Goal: Task Accomplishment & Management: Manage account settings

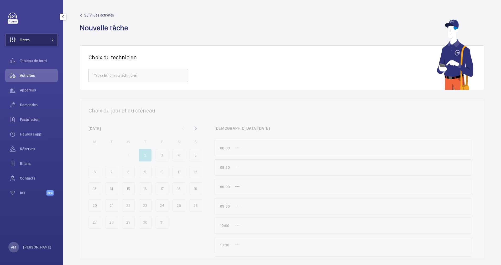
click at [33, 43] on button "Filtres" at bounding box center [31, 40] width 52 height 13
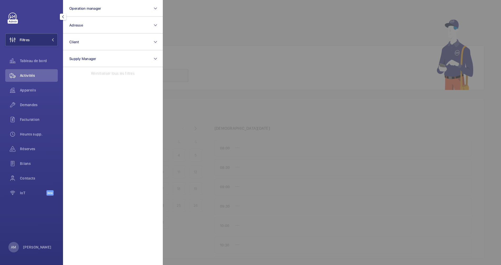
click at [197, 23] on div at bounding box center [413, 132] width 501 height 265
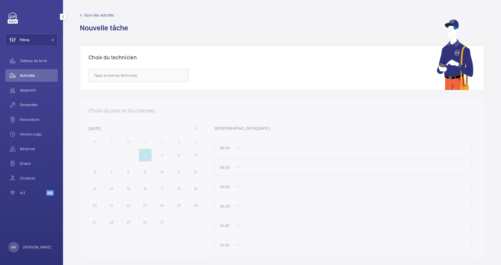
drag, startPoint x: 26, startPoint y: 90, endPoint x: 28, endPoint y: 83, distance: 7.1
click at [26, 91] on span "Appareils" at bounding box center [39, 90] width 38 height 5
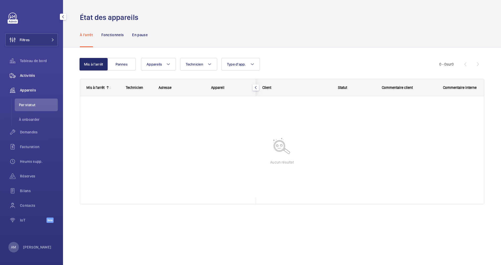
drag, startPoint x: 33, startPoint y: 76, endPoint x: 42, endPoint y: 76, distance: 9.4
click at [33, 76] on span "Activités" at bounding box center [39, 75] width 38 height 5
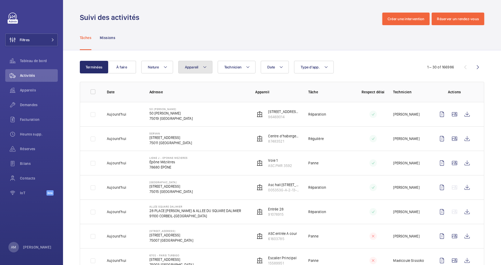
click at [196, 66] on span "Appareil" at bounding box center [192, 67] width 14 height 4
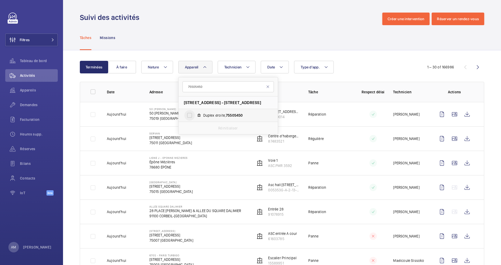
type input "75505450"
click at [186, 115] on input "Duplex droite, 75505450" at bounding box center [189, 115] width 10 height 10
checkbox input "true"
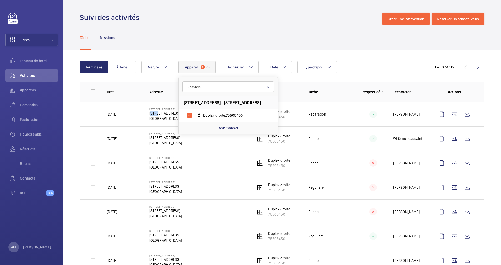
drag, startPoint x: 146, startPoint y: 115, endPoint x: 155, endPoint y: 114, distance: 9.5
click at [155, 114] on td "[STREET_ADDRESS] [STREET_ADDRESS]" at bounding box center [194, 114] width 106 height 24
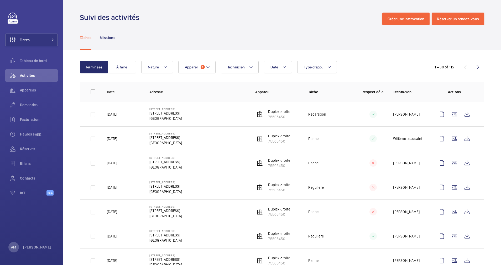
drag, startPoint x: 156, startPoint y: 114, endPoint x: 141, endPoint y: 122, distance: 16.2
click at [141, 122] on td "[STREET_ADDRESS] [STREET_ADDRESS]" at bounding box center [194, 114] width 106 height 24
drag, startPoint x: 149, startPoint y: 114, endPoint x: 178, endPoint y: 113, distance: 29.4
click at [178, 113] on p "[STREET_ADDRESS]" at bounding box center [165, 113] width 33 height 5
drag, startPoint x: 178, startPoint y: 113, endPoint x: 174, endPoint y: 113, distance: 3.7
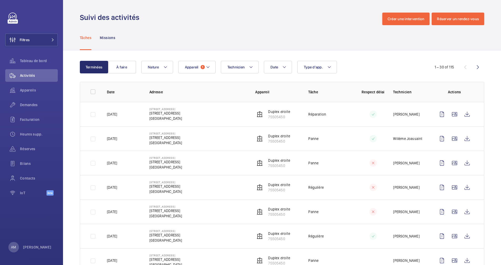
copy p "[STREET_ADDRESS]"
drag, startPoint x: 38, startPoint y: 43, endPoint x: 60, endPoint y: 30, distance: 24.8
click at [39, 42] on button "Filtres" at bounding box center [31, 40] width 52 height 13
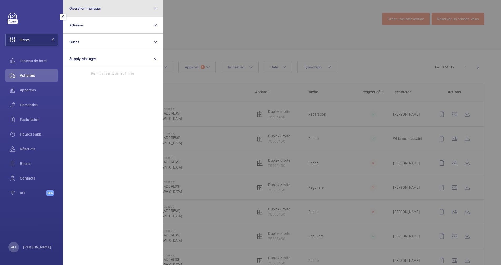
click at [121, 9] on button "Operation manager" at bounding box center [113, 8] width 100 height 17
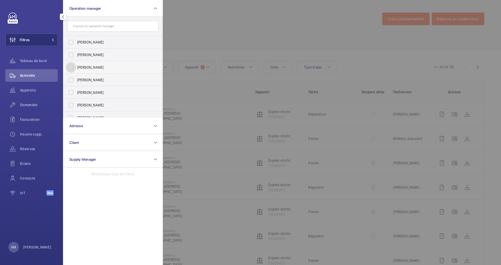
click at [70, 70] on input "[PERSON_NAME]" at bounding box center [71, 67] width 10 height 10
checkbox input "true"
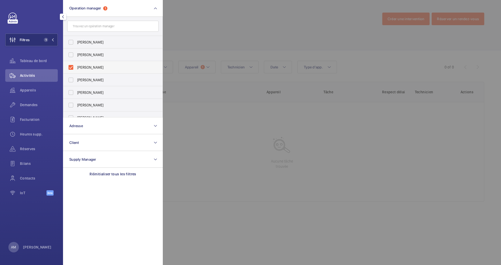
click at [35, 88] on span "Appareils" at bounding box center [39, 90] width 38 height 5
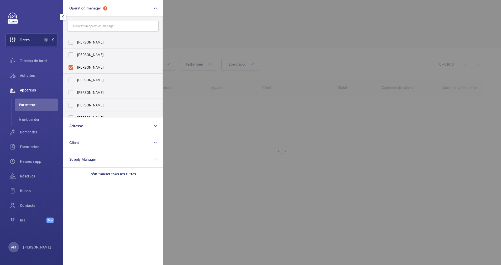
click at [180, 38] on div at bounding box center [413, 132] width 501 height 265
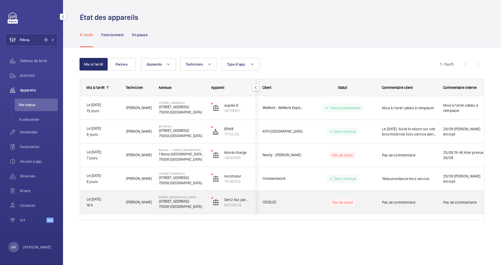
click at [309, 202] on div "Pas de statut" at bounding box center [339, 203] width 72 height 18
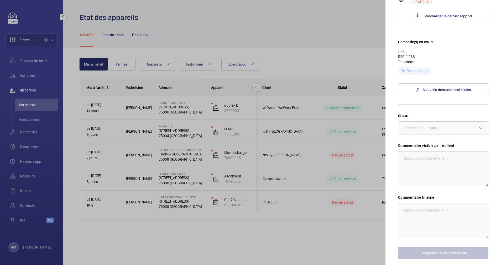
scroll to position [118, 0]
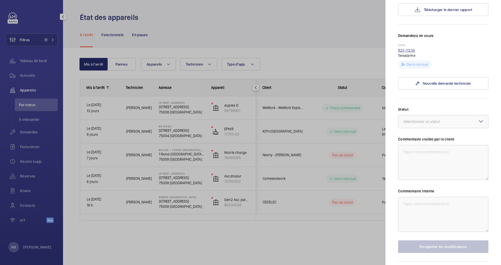
click at [407, 51] on link "R25-11238" at bounding box center [406, 50] width 17 height 4
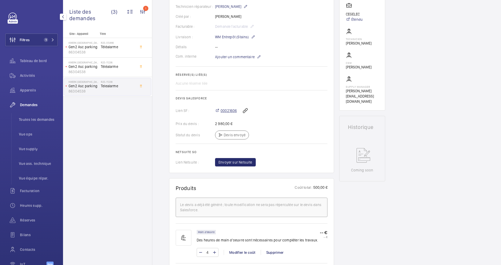
scroll to position [134, 0]
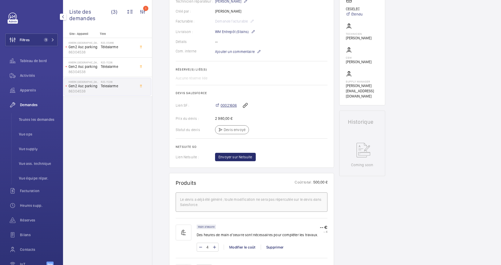
click at [223, 108] on span "00021606" at bounding box center [228, 105] width 16 height 5
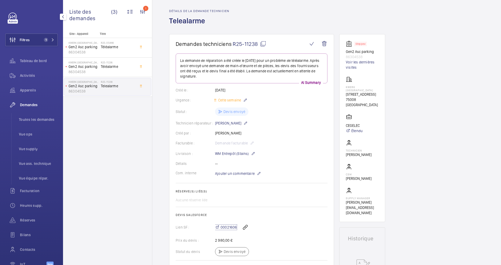
scroll to position [0, 0]
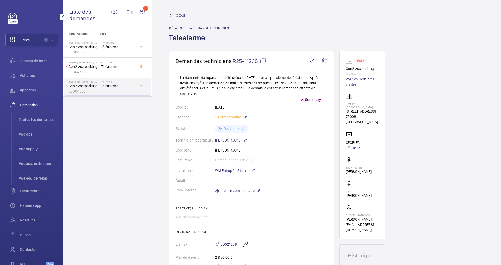
click at [263, 60] on mat-icon at bounding box center [263, 61] width 6 height 6
click at [180, 13] on span "Retour" at bounding box center [179, 15] width 11 height 5
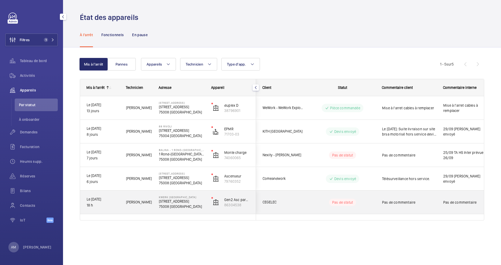
click at [174, 198] on p "Kwerk [GEOGRAPHIC_DATA]" at bounding box center [182, 197] width 46 height 3
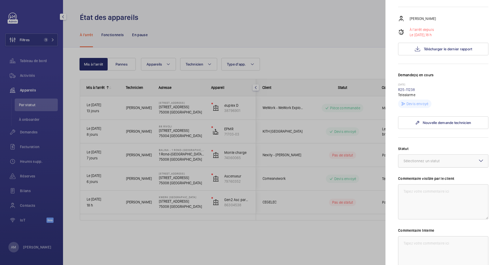
scroll to position [118, 0]
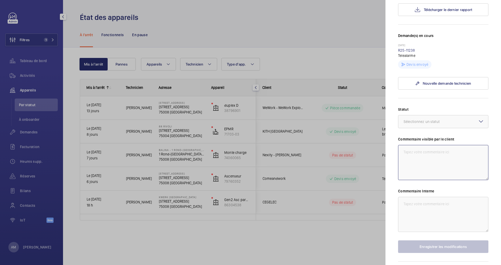
click at [420, 158] on textarea at bounding box center [443, 162] width 90 height 35
type textarea "Devis pour le remplacement de la TS HS envoyé."
click at [425, 246] on button "Enregistrer les modifications" at bounding box center [443, 247] width 90 height 13
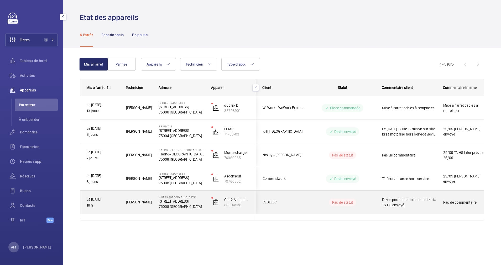
click at [376, 203] on div "Devis pour le remplacement de la TS HS envoyé." at bounding box center [405, 202] width 61 height 23
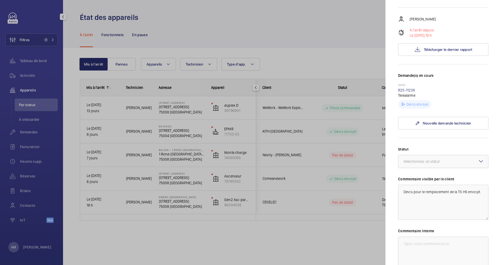
scroll to position [79, 0]
click at [453, 165] on div at bounding box center [443, 161] width 90 height 13
click at [424, 190] on span "Devis envoyé" at bounding box center [442, 189] width 79 height 5
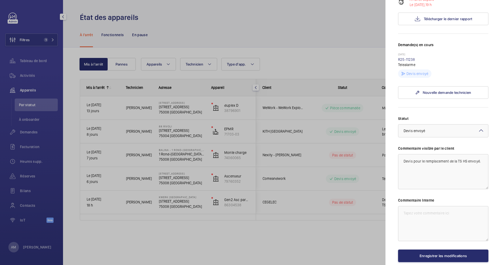
scroll to position [136, 0]
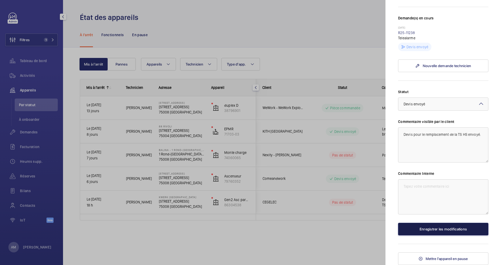
click at [437, 232] on button "Enregistrer les modifications" at bounding box center [443, 229] width 90 height 13
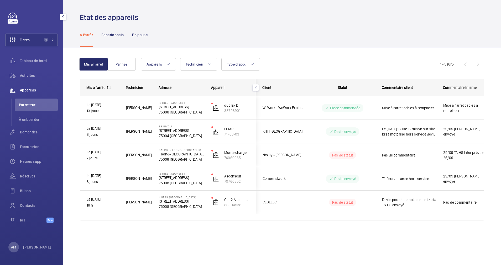
scroll to position [0, 0]
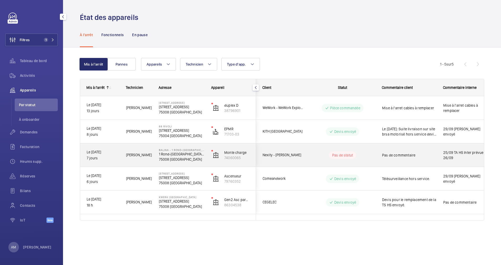
click at [313, 157] on wm-front-pills-cell "Pas de statut" at bounding box center [342, 155] width 65 height 7
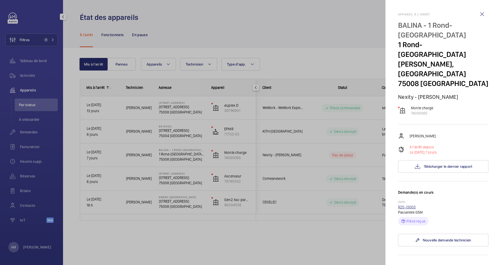
click at [410, 206] on link "R25-13003" at bounding box center [407, 207] width 18 height 4
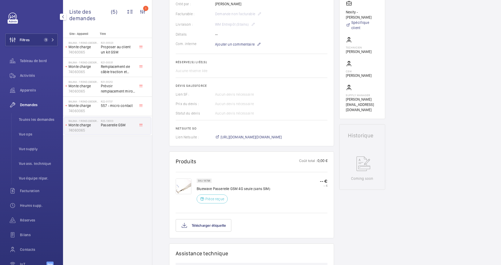
scroll to position [157, 0]
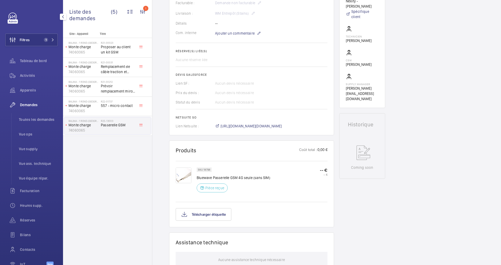
click at [181, 174] on img at bounding box center [184, 176] width 16 height 16
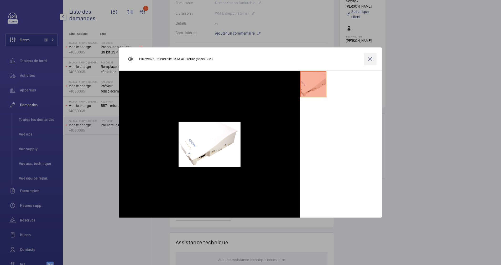
click at [370, 57] on wm-front-icon-button at bounding box center [370, 59] width 13 height 13
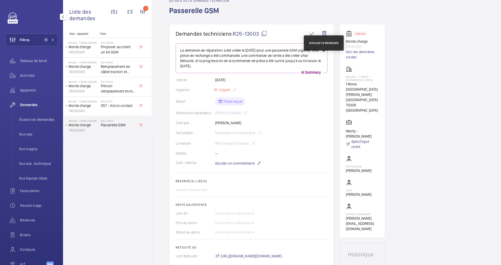
scroll to position [39, 0]
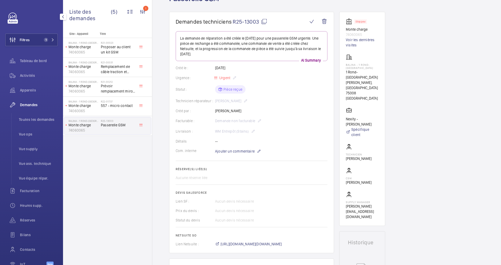
click at [265, 20] on mat-icon at bounding box center [264, 21] width 6 height 6
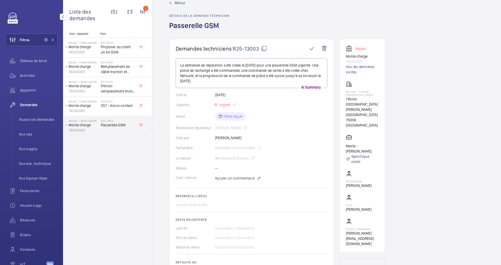
scroll to position [0, 0]
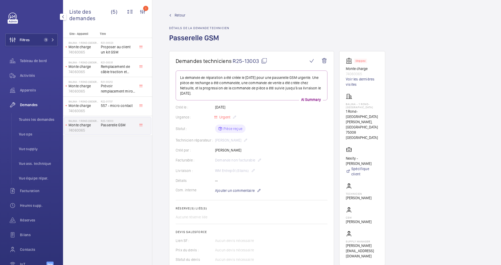
drag, startPoint x: 42, startPoint y: 36, endPoint x: 61, endPoint y: 33, distance: 19.7
click at [42, 36] on button "Filtres 1" at bounding box center [31, 40] width 52 height 13
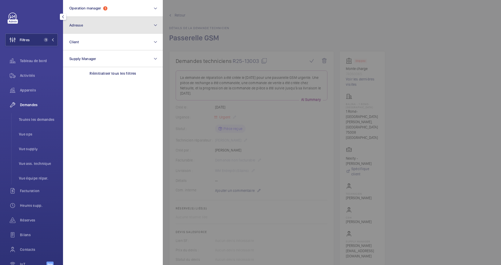
click at [107, 27] on button "Adresse" at bounding box center [113, 25] width 100 height 17
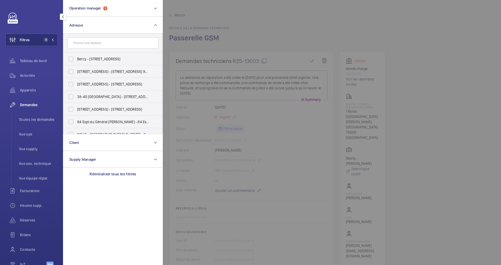
click at [94, 46] on input "text" at bounding box center [112, 43] width 91 height 11
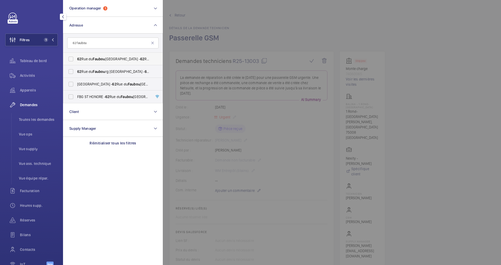
type input "62 faubou"
click at [79, 62] on label "[STREET_ADDRESS]" at bounding box center [108, 59] width 91 height 13
click at [76, 62] on input "[STREET_ADDRESS]" at bounding box center [71, 59] width 10 height 10
checkbox input "true"
click at [76, 69] on label "[STREET_ADDRESS] - [STREET_ADDRESS]" at bounding box center [108, 71] width 91 height 13
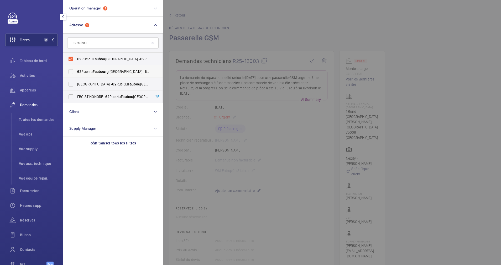
click at [76, 69] on input "[STREET_ADDRESS] - [STREET_ADDRESS]" at bounding box center [71, 71] width 10 height 10
checkbox input "true"
click at [71, 99] on input "FBG ST HONORE - [STREET_ADDRESS]" at bounding box center [71, 97] width 10 height 10
checkbox input "true"
drag, startPoint x: 22, startPoint y: 77, endPoint x: 43, endPoint y: 67, distance: 23.1
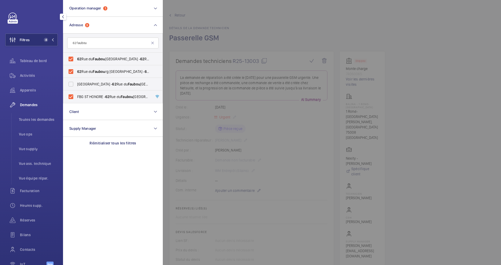
click at [23, 77] on span "Activités" at bounding box center [39, 75] width 38 height 5
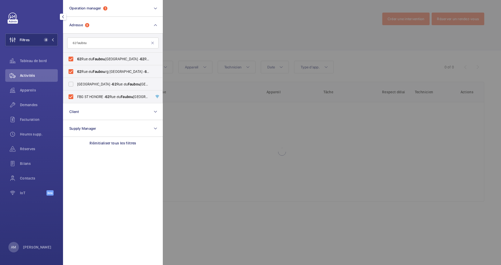
click at [242, 32] on div at bounding box center [413, 132] width 501 height 265
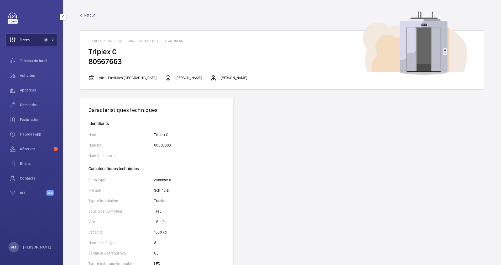
click at [47, 39] on span "2" at bounding box center [46, 40] width 4 height 4
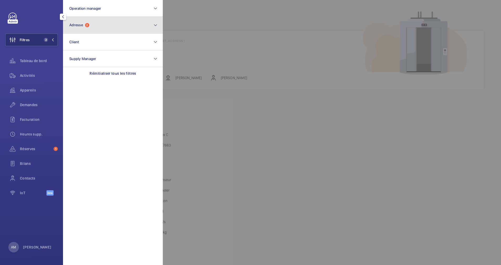
click at [85, 27] on span "Adresse 2" at bounding box center [79, 25] width 20 height 4
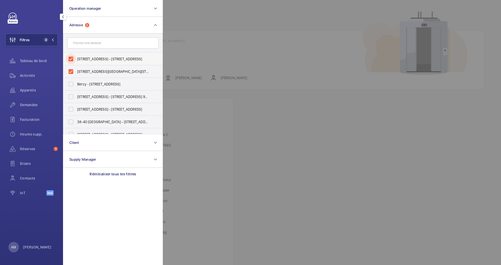
click at [71, 59] on input "10 rue de Madrid, 75008 Paris - 10 Rue de Madrid, PARIS 75008" at bounding box center [71, 59] width 10 height 10
checkbox input "false"
click at [71, 71] on input "10 rue de Madrid 75008 Paris - 10 Rue de Madrid, PARIS 75008" at bounding box center [71, 71] width 10 height 10
checkbox input "false"
click at [86, 43] on input "text" at bounding box center [112, 43] width 91 height 11
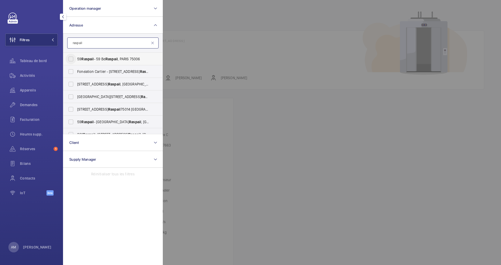
type input "raspail"
click at [72, 60] on input "59 Raspail - 59 Bd Raspail , PARIS 75006" at bounding box center [71, 59] width 10 height 10
checkbox input "true"
click at [71, 122] on input "59 Raspail - 59 Boulevard Raspail , 75006 PARIS, PARIS 75006" at bounding box center [71, 122] width 10 height 10
checkbox input "true"
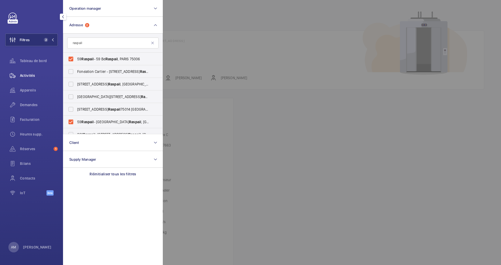
click at [29, 77] on span "Activités" at bounding box center [39, 75] width 38 height 5
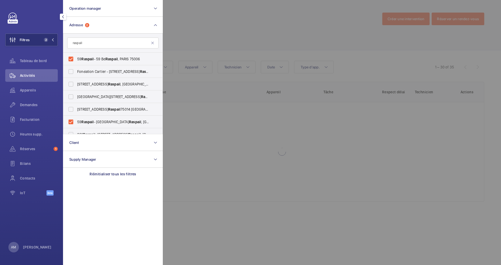
click at [226, 39] on div at bounding box center [413, 132] width 501 height 265
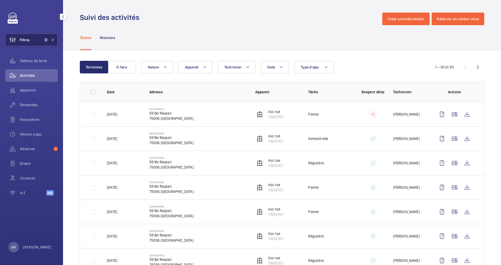
drag, startPoint x: 44, startPoint y: 41, endPoint x: 51, endPoint y: 38, distance: 7.3
click at [45, 40] on span "2" at bounding box center [46, 40] width 4 height 4
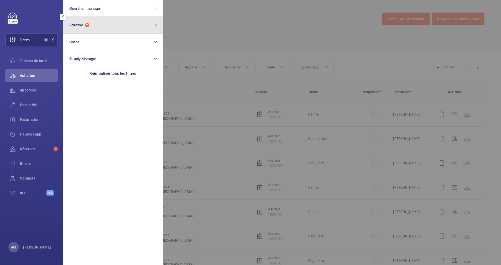
click at [91, 32] on button "Adresse 2" at bounding box center [113, 25] width 100 height 17
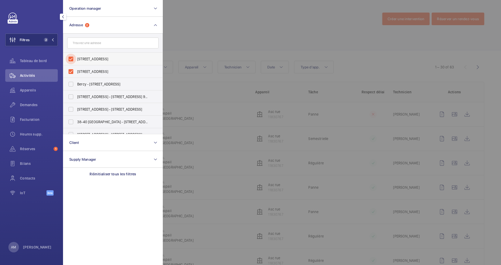
click at [72, 58] on input "59 Raspail - 59 Boulevard Raspail, 75006 PARIS, PARIS 75006" at bounding box center [71, 59] width 10 height 10
checkbox input "false"
drag, startPoint x: 71, startPoint y: 69, endPoint x: 74, endPoint y: 63, distance: 7.1
click at [71, 70] on input "59 Raspail - 59 Bd Raspail, PARIS 75006" at bounding box center [71, 71] width 10 height 10
checkbox input "false"
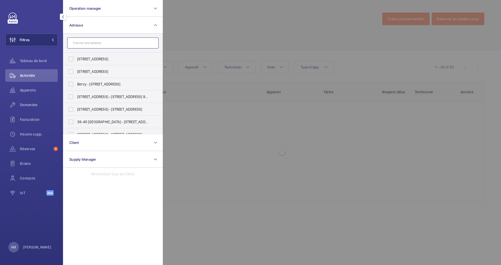
click at [91, 42] on input "text" at bounding box center [112, 43] width 91 height 11
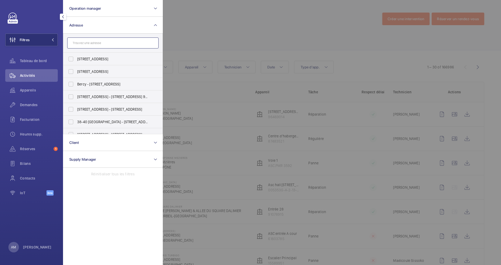
type input "'"
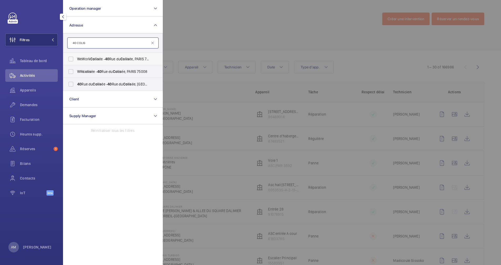
type input "40 COLIS"
click at [80, 59] on span "WeWork Colis ée - 40 Rue du Colis ée, PARIS 75008" at bounding box center [113, 58] width 72 height 5
click at [76, 59] on input "WeWork Colis ée - 40 Rue du Colis ée, PARIS 75008" at bounding box center [71, 59] width 10 height 10
checkbox input "true"
click at [78, 72] on span "WW colis ée - 40 Rue du Colis ée, PARIS 75008" at bounding box center [113, 71] width 72 height 5
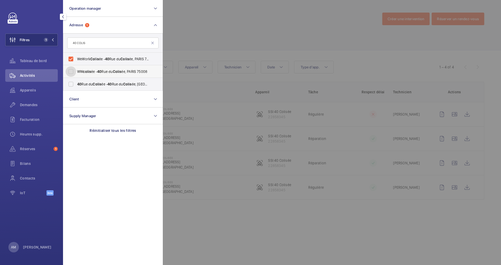
click at [76, 72] on input "WW colis ée - 40 Rue du Colis ée, PARIS 75008" at bounding box center [71, 71] width 10 height 10
checkbox input "true"
click at [79, 82] on span "40 Rue du Colis ée - 40 Rue du Colis ée, 75008 PARIS, PARIS 75008" at bounding box center [113, 84] width 72 height 5
click at [76, 82] on input "40 Rue du Colis ée - 40 Rue du Colis ée, 75008 PARIS, PARIS 75008" at bounding box center [71, 84] width 10 height 10
checkbox input "true"
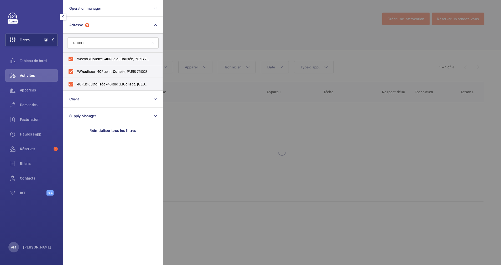
click at [194, 39] on div at bounding box center [413, 132] width 501 height 265
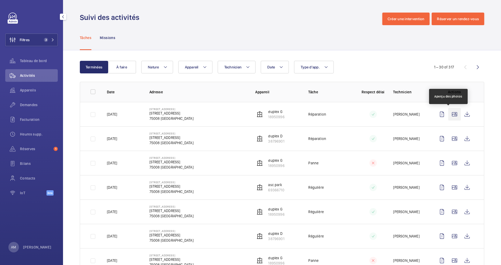
click at [449, 113] on wm-front-icon-button at bounding box center [454, 114] width 13 height 13
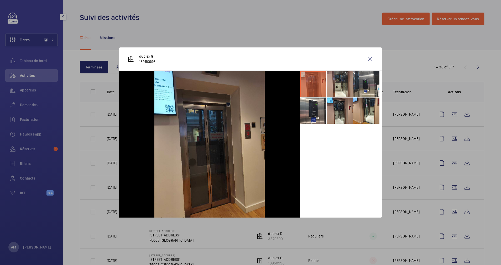
click at [449, 131] on div at bounding box center [250, 132] width 501 height 265
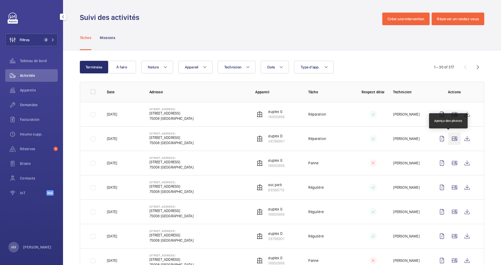
click at [448, 144] on wm-front-icon-button at bounding box center [454, 139] width 13 height 13
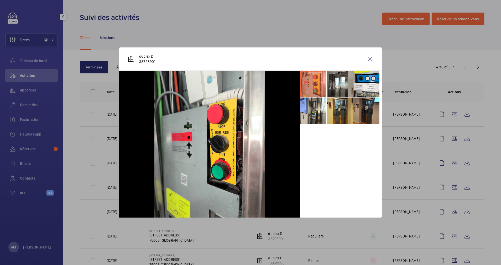
click at [447, 150] on div at bounding box center [250, 132] width 501 height 265
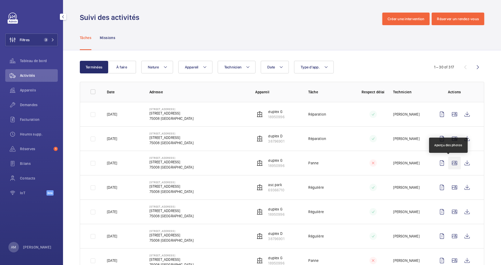
click at [451, 162] on wm-front-icon-button at bounding box center [454, 163] width 13 height 13
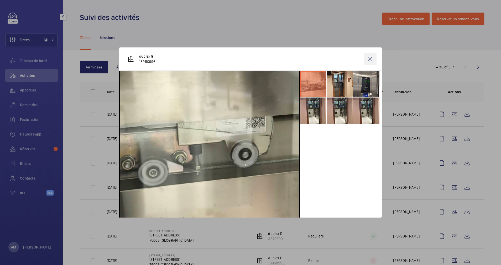
click at [369, 58] on wm-front-icon-button at bounding box center [370, 59] width 13 height 13
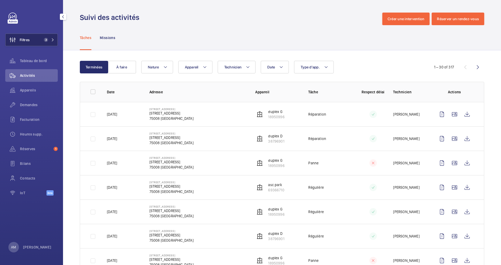
click at [47, 43] on button "Filtres 3" at bounding box center [31, 40] width 52 height 13
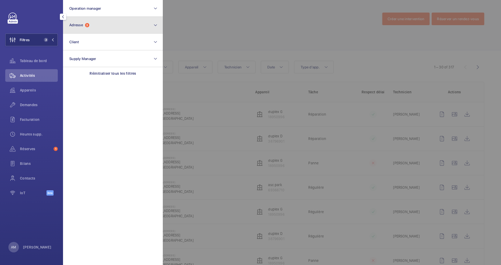
click at [118, 26] on button "Adresse 3" at bounding box center [113, 25] width 100 height 17
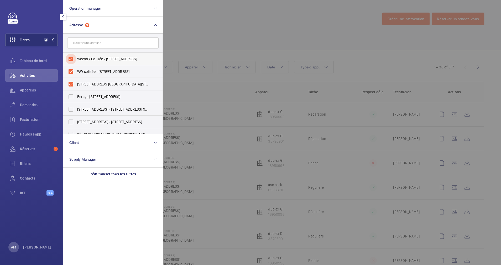
click at [73, 61] on input "WeWork Colisée - 40 Rue du Colisée, PARIS 75008" at bounding box center [71, 59] width 10 height 10
checkbox input "false"
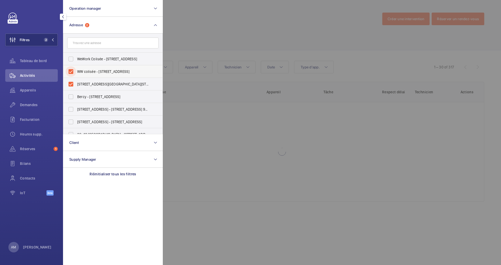
click at [75, 69] on input "WW colisée - 40 Rue du Colisée, PARIS 75008" at bounding box center [71, 71] width 10 height 10
checkbox input "false"
click at [74, 81] on input "40 Rue du Colisée - 40 Rue du Colisée, 75008 PARIS, PARIS 75008" at bounding box center [71, 84] width 10 height 10
checkbox input "false"
click at [124, 43] on input "text" at bounding box center [112, 43] width 91 height 11
